Goal: Find specific page/section: Find specific page/section

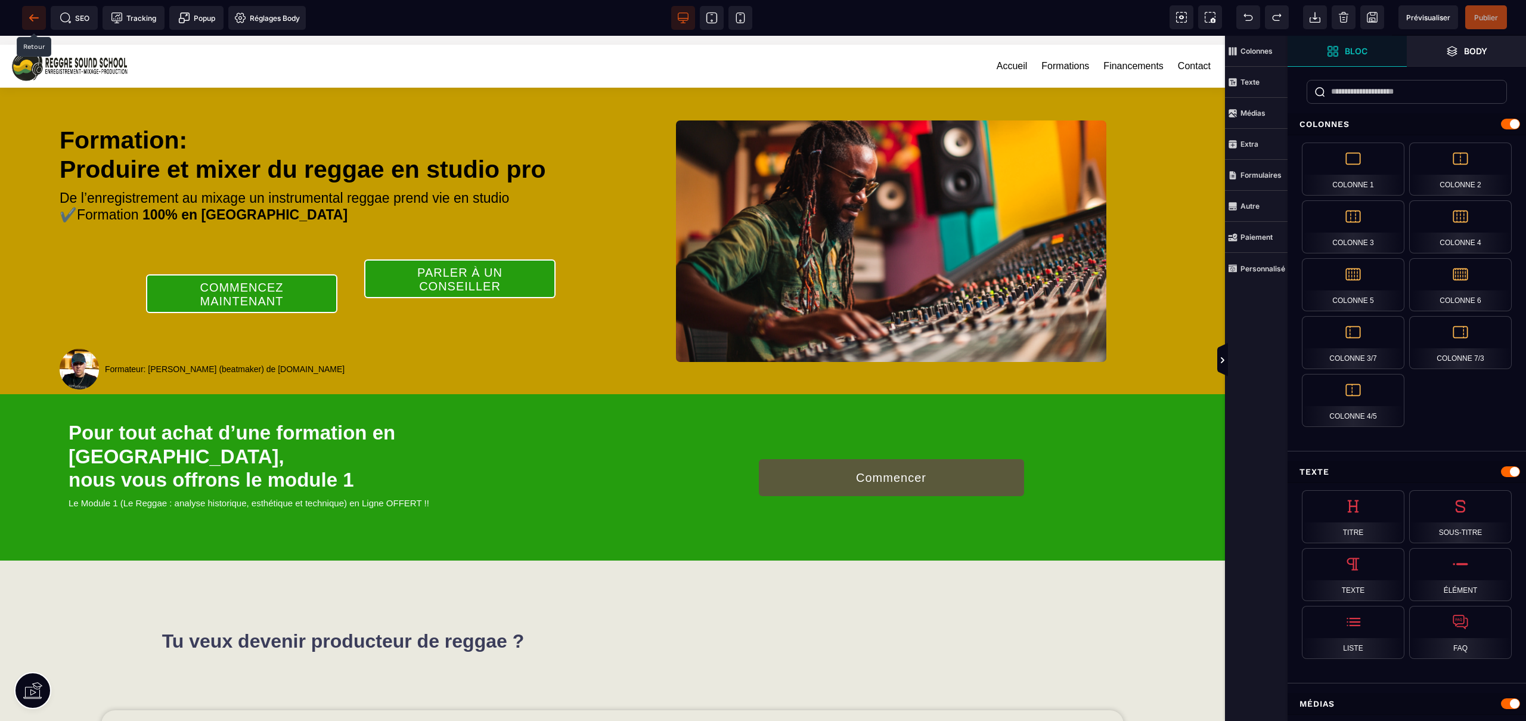
click at [32, 14] on icon at bounding box center [34, 18] width 12 height 12
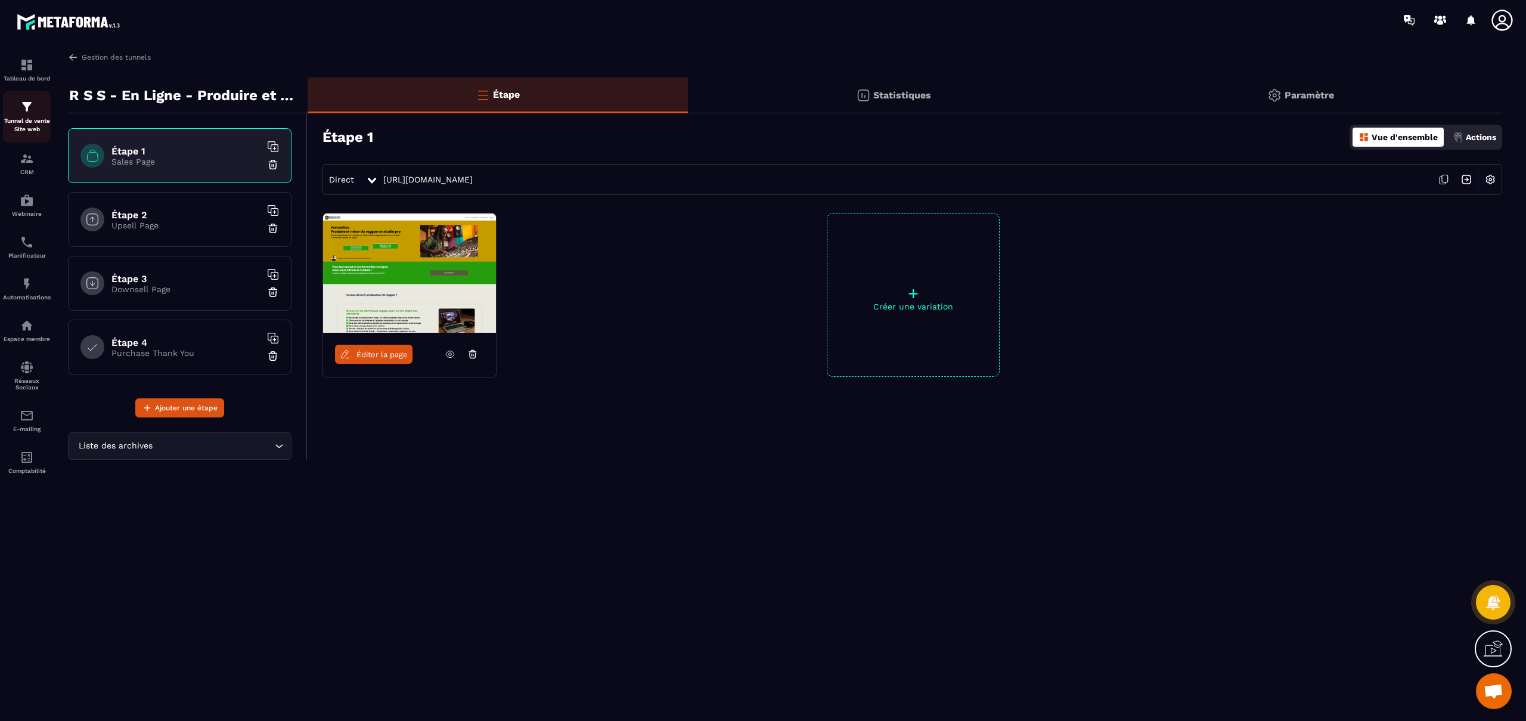
click at [30, 112] on img at bounding box center [27, 107] width 14 height 14
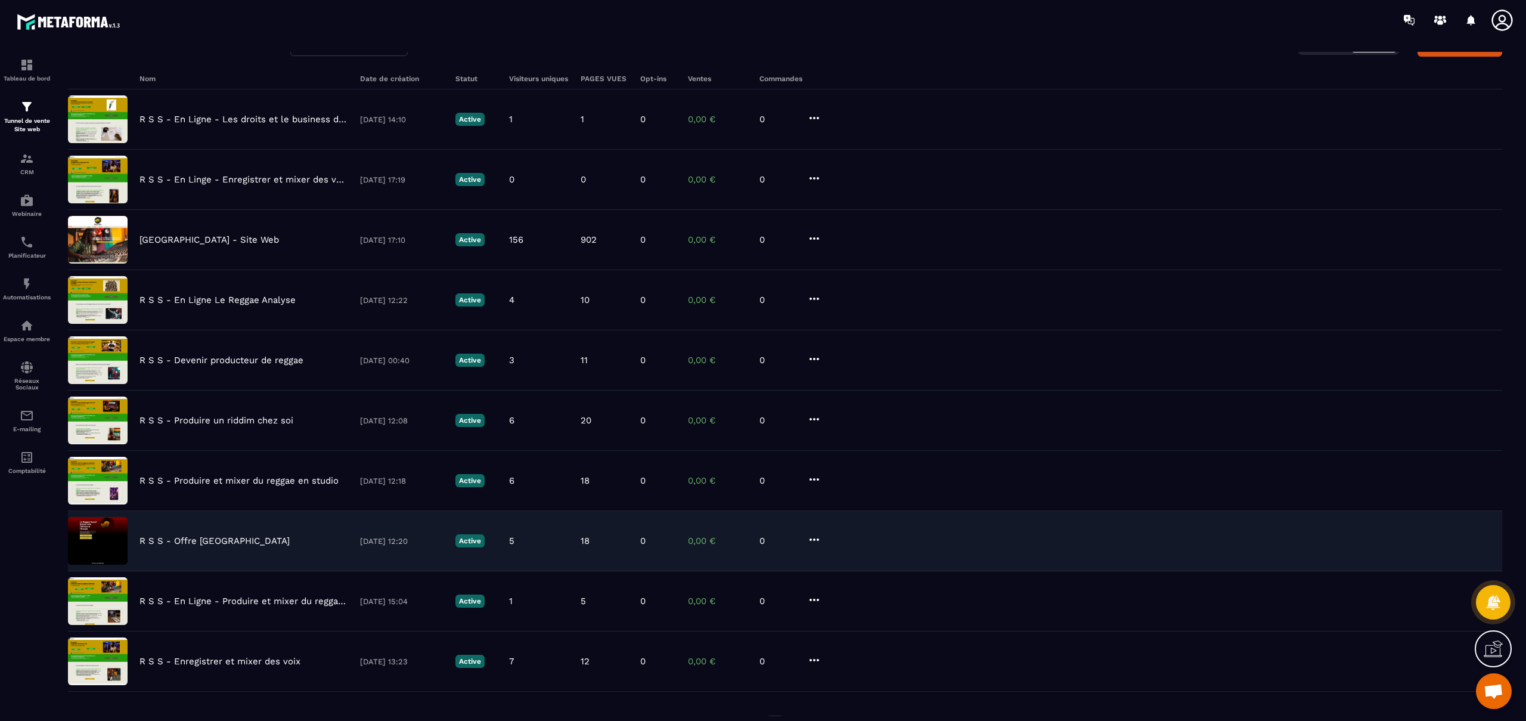
scroll to position [119, 0]
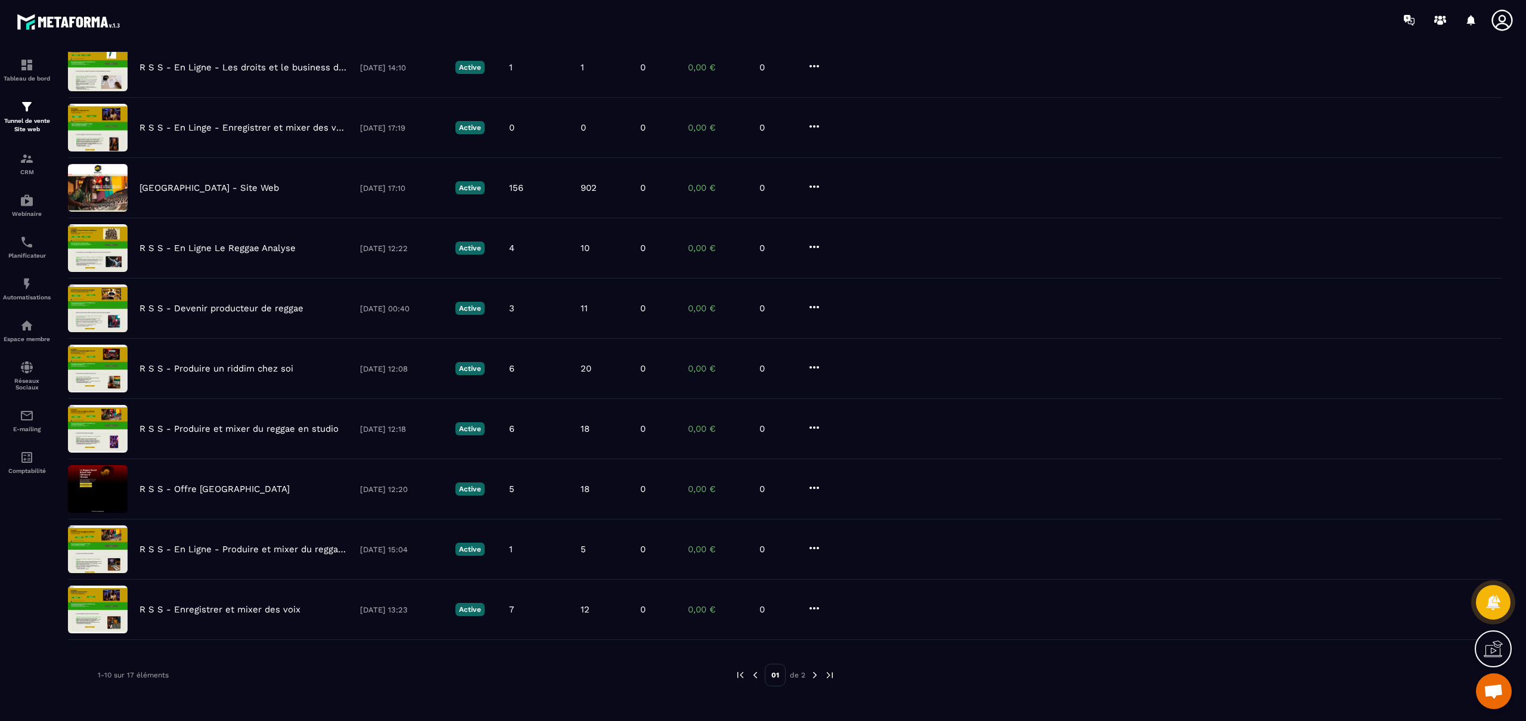
click at [814, 676] on img at bounding box center [815, 675] width 11 height 11
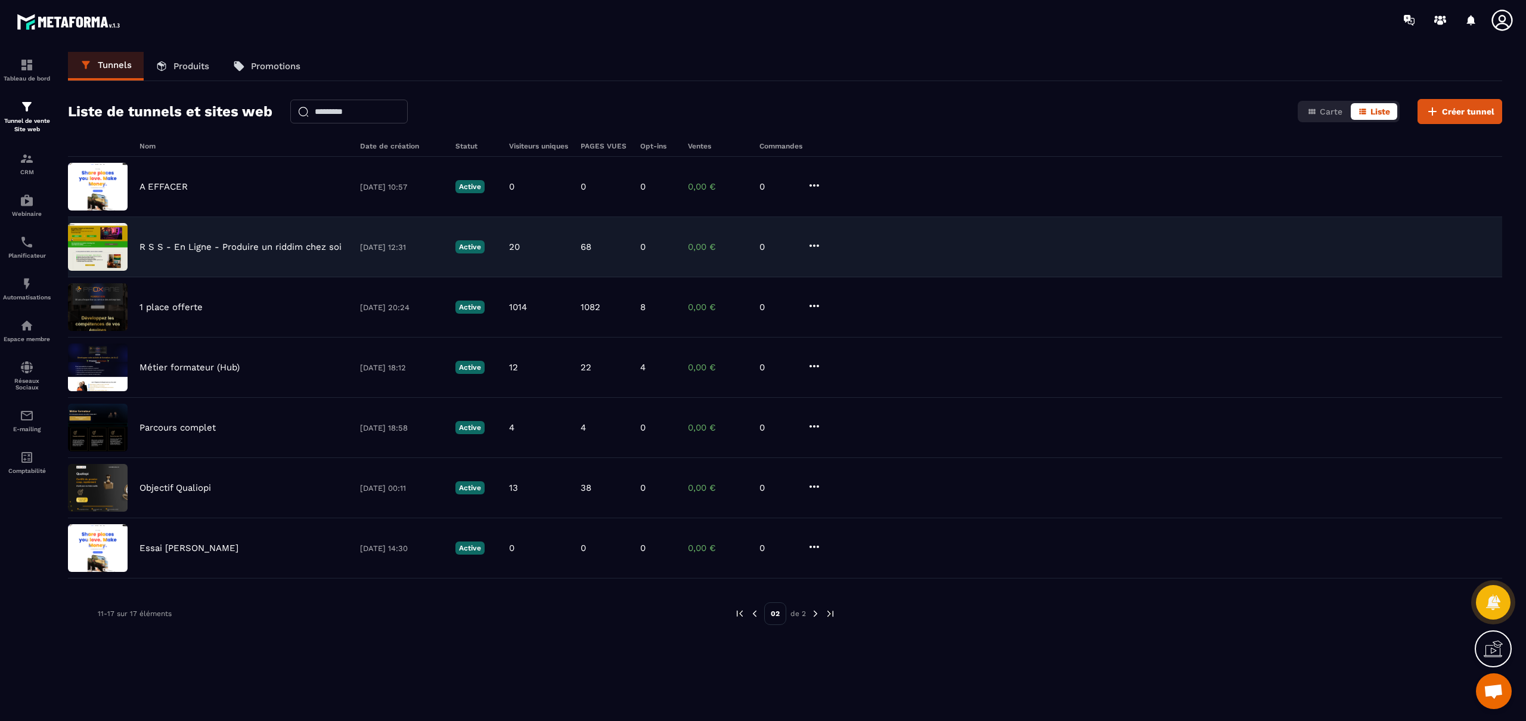
click at [251, 246] on p "R S S - En Ligne - Produire un riddim chez soi" at bounding box center [241, 246] width 202 height 11
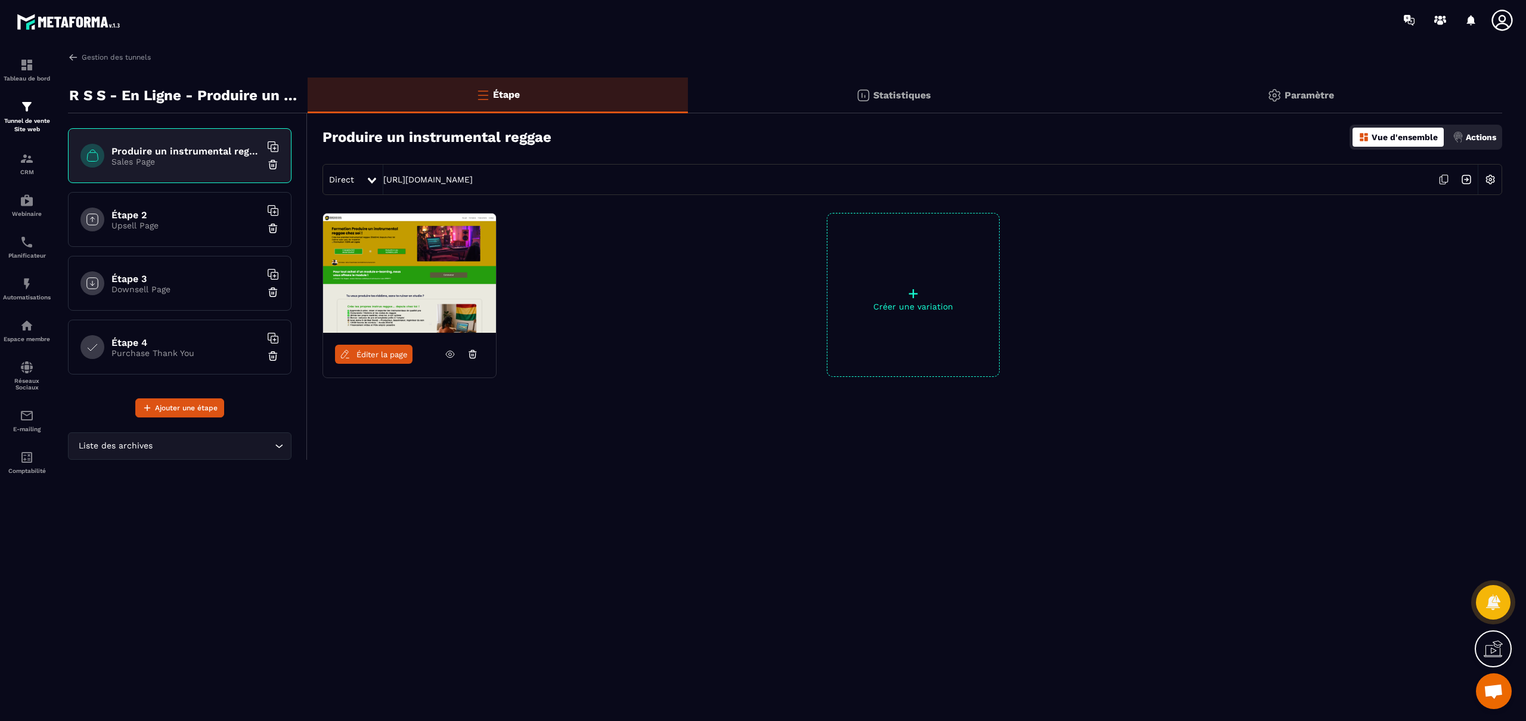
click at [378, 352] on span "Éditer la page" at bounding box center [382, 354] width 51 height 9
